Goal: Transaction & Acquisition: Purchase product/service

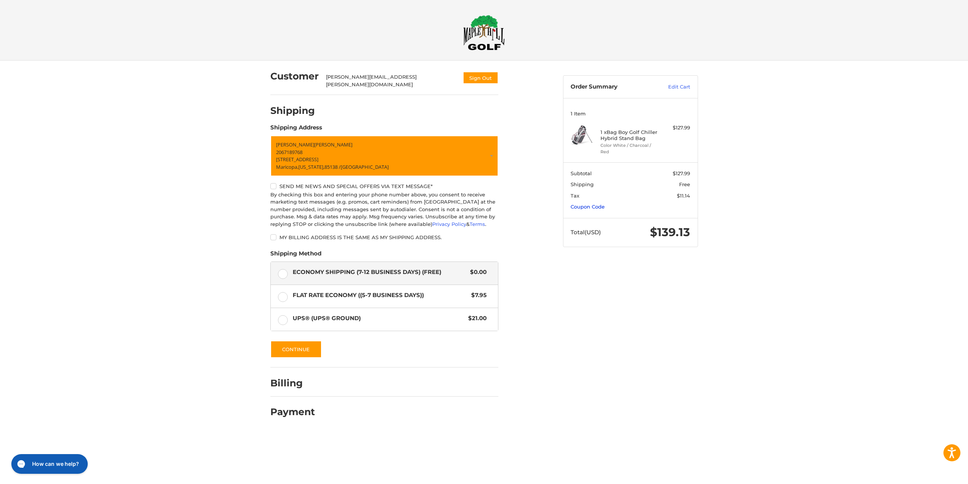
click at [589, 206] on link "Coupon Code" at bounding box center [588, 206] width 34 height 6
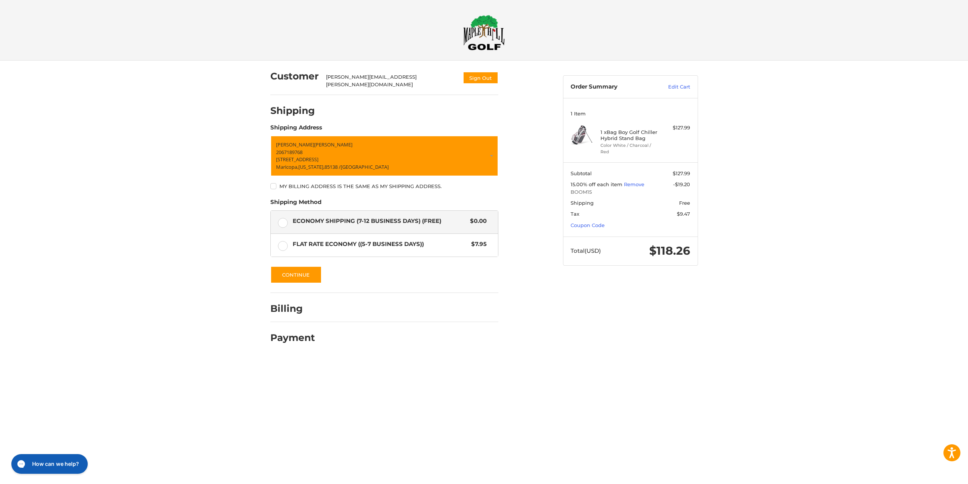
click at [0, 357] on div at bounding box center [0, 357] width 0 height 0
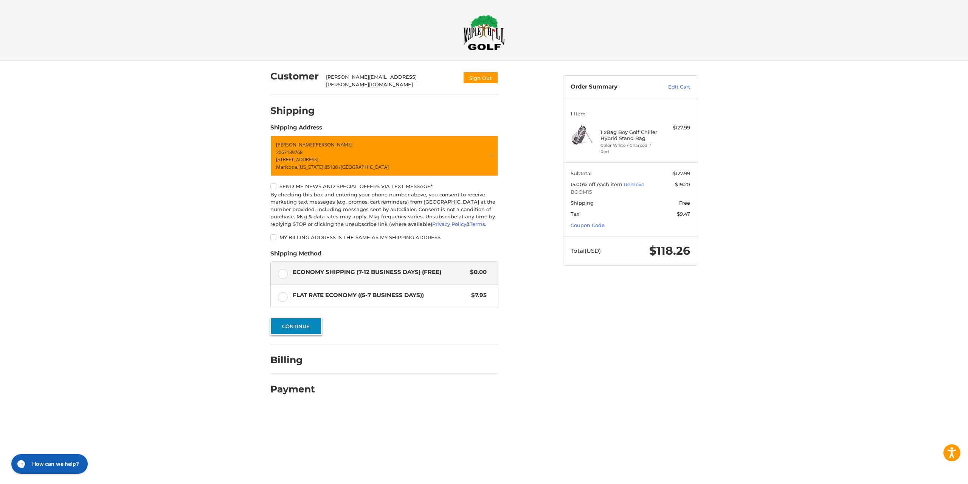
click at [292, 321] on button "Continue" at bounding box center [295, 325] width 51 height 17
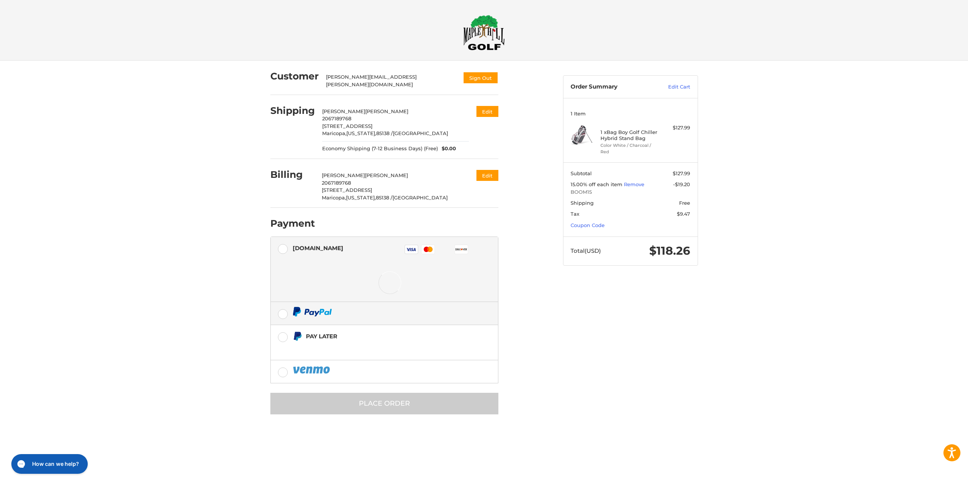
click at [283, 308] on label at bounding box center [384, 313] width 227 height 23
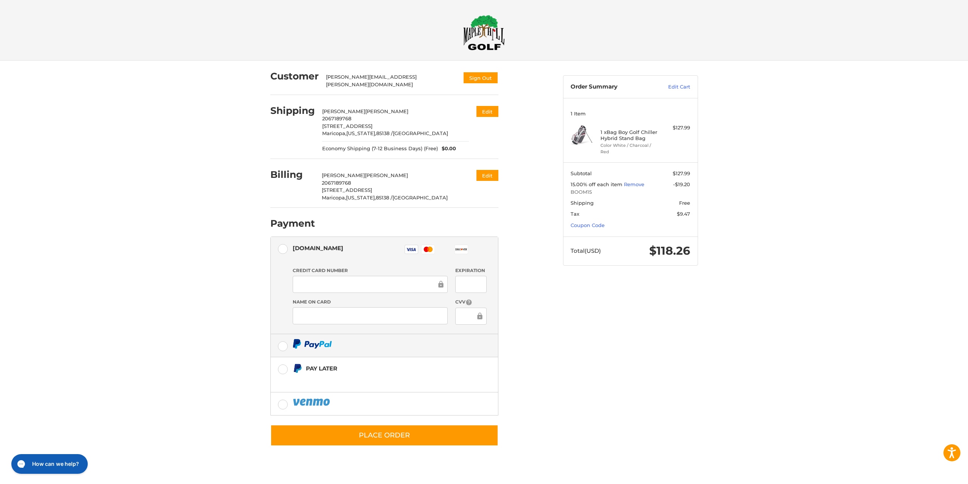
click at [284, 339] on label at bounding box center [384, 345] width 227 height 23
